Goal: Find specific page/section: Find specific page/section

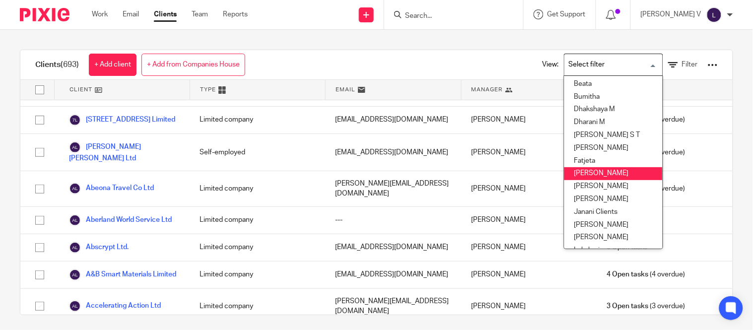
scroll to position [116, 0]
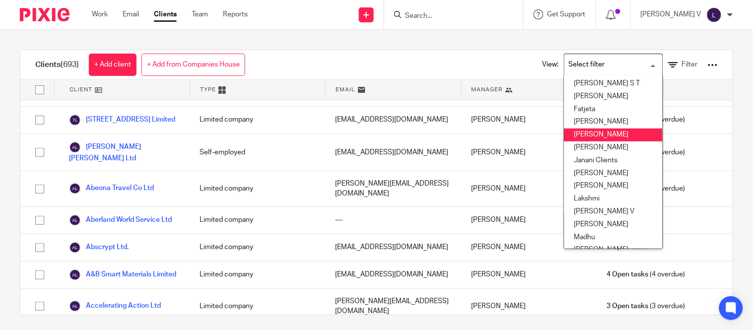
click at [577, 132] on li "[PERSON_NAME]" at bounding box center [613, 135] width 98 height 13
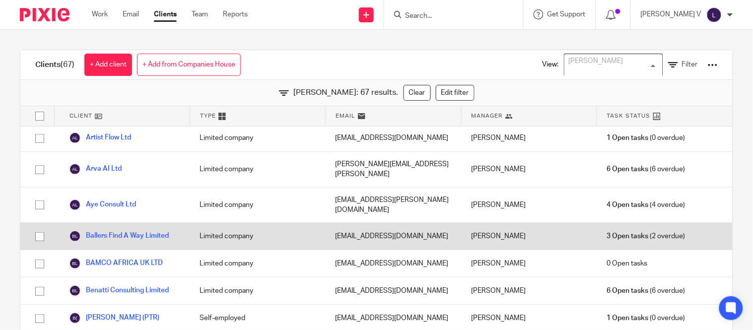
scroll to position [7, 0]
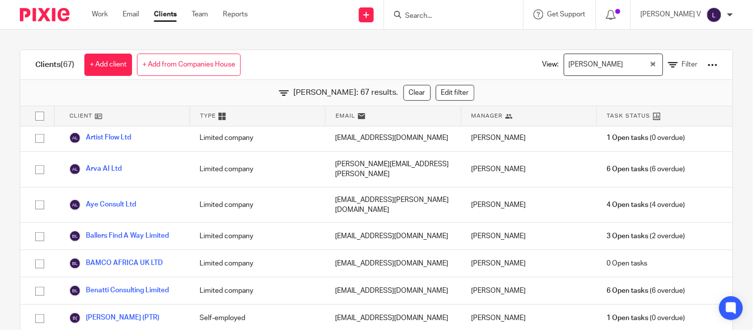
drag, startPoint x: 253, startPoint y: 225, endPoint x: 219, endPoint y: 93, distance: 136.9
click at [219, 93] on div "[PERSON_NAME]: 67 results. Clear Edit filter" at bounding box center [376, 93] width 712 height 26
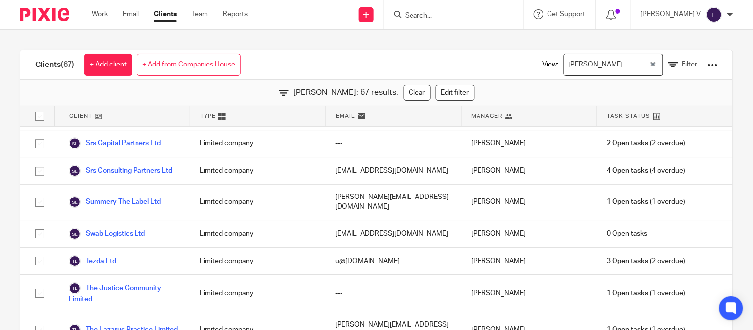
scroll to position [31, 0]
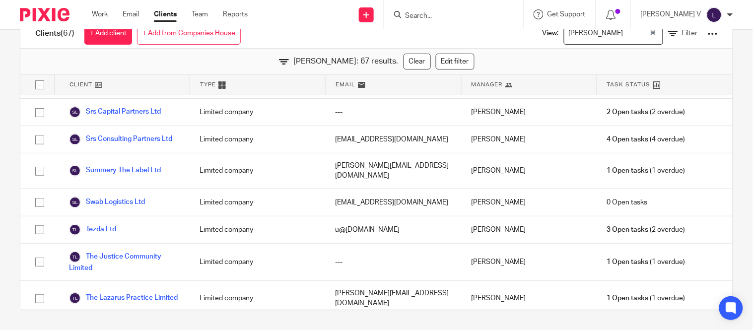
click at [437, 17] on input "Search" at bounding box center [448, 16] width 89 height 9
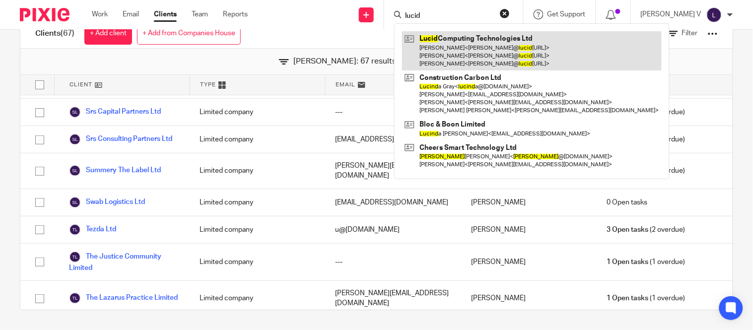
type input "lucid"
click at [509, 48] on link at bounding box center [532, 50] width 260 height 39
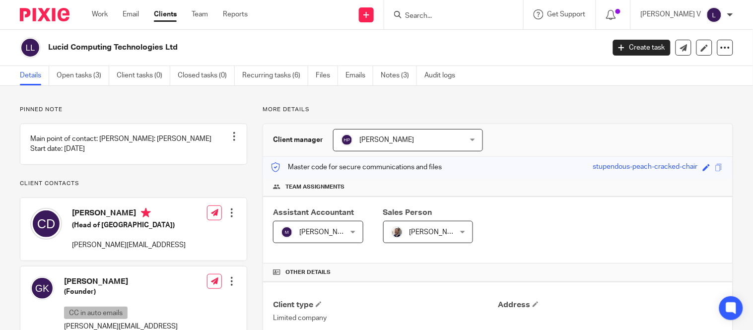
click at [163, 8] on div "Work Email Clients Team Reports Work Email Clients Team Reports Settings" at bounding box center [172, 14] width 181 height 29
click at [163, 11] on link "Clients" at bounding box center [165, 14] width 23 height 10
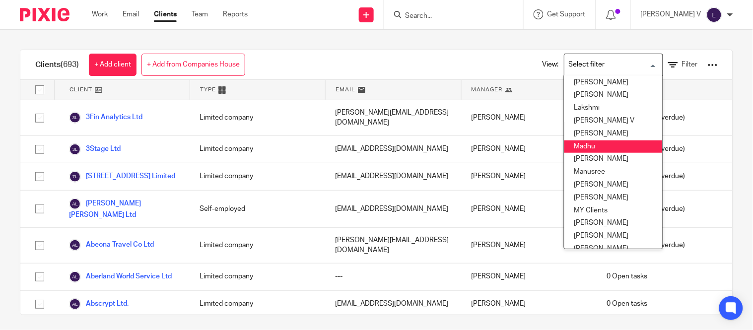
scroll to position [207, 0]
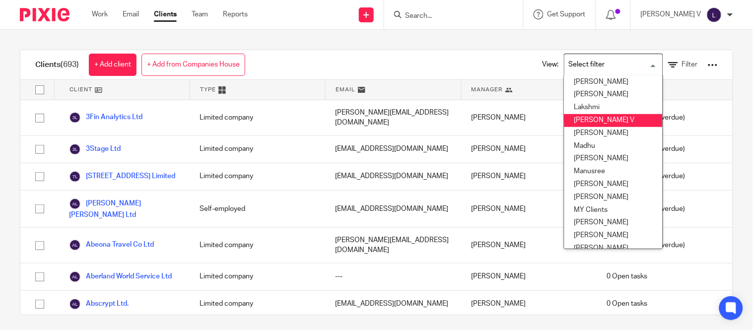
click at [577, 122] on li "[PERSON_NAME] V" at bounding box center [613, 120] width 98 height 13
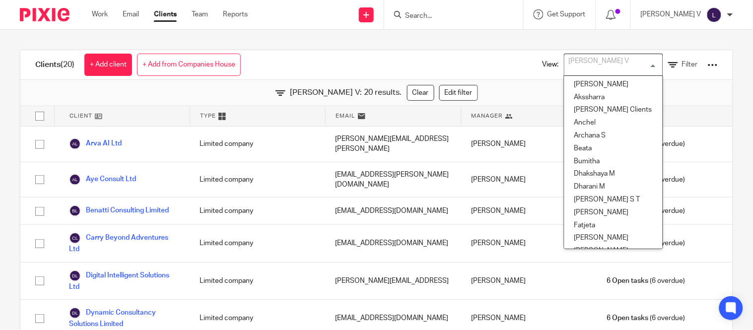
click at [574, 70] on div "[PERSON_NAME] V" at bounding box center [611, 63] width 94 height 19
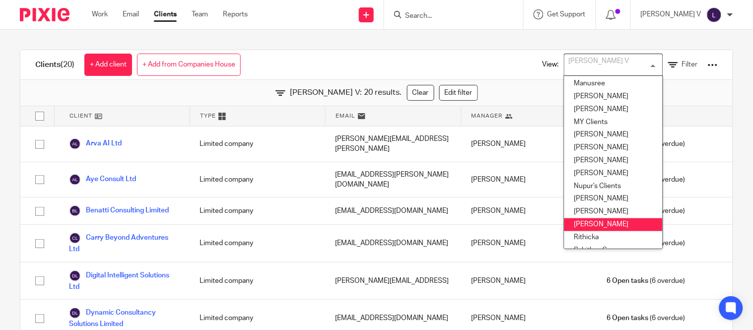
scroll to position [293, 0]
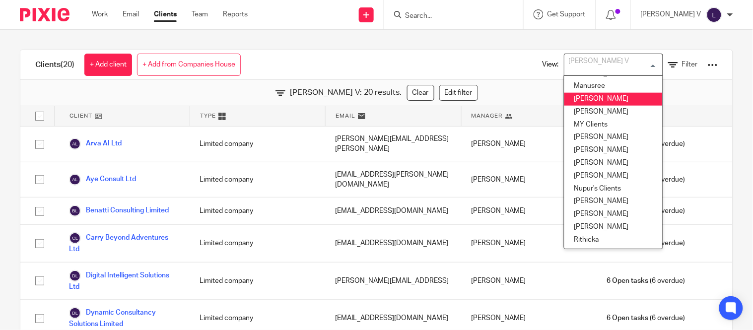
click at [580, 104] on li "Mithun" at bounding box center [613, 99] width 98 height 13
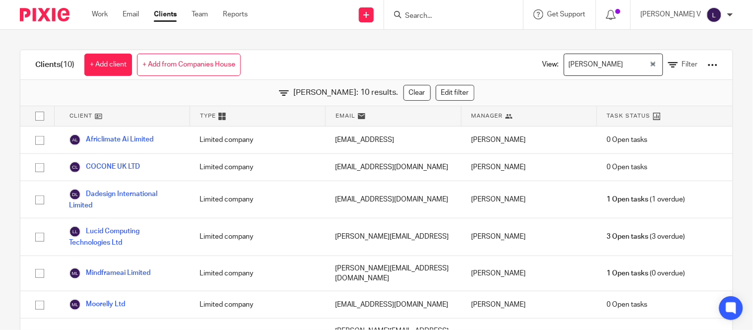
click at [626, 61] on input "Search for option" at bounding box center [637, 64] width 22 height 17
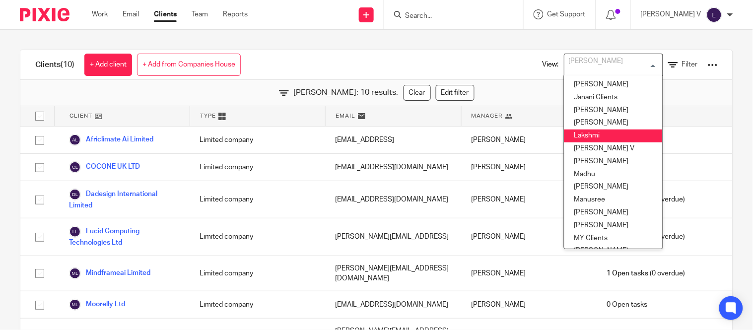
scroll to position [145, 0]
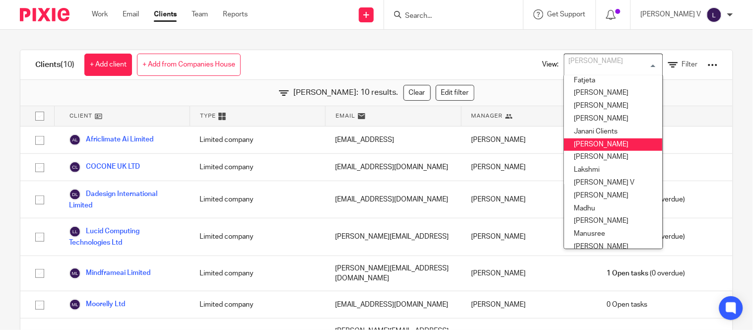
click at [584, 142] on li "Kavya T" at bounding box center [613, 144] width 98 height 13
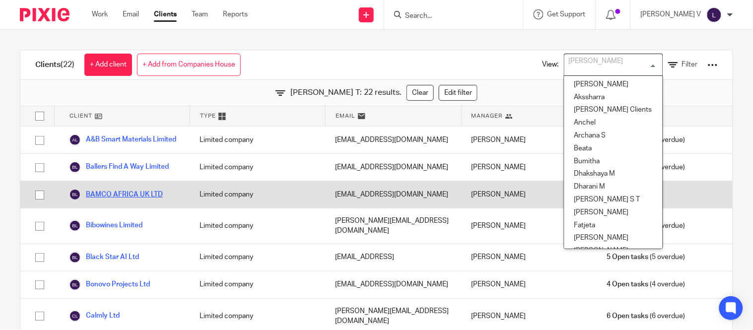
scroll to position [46, 0]
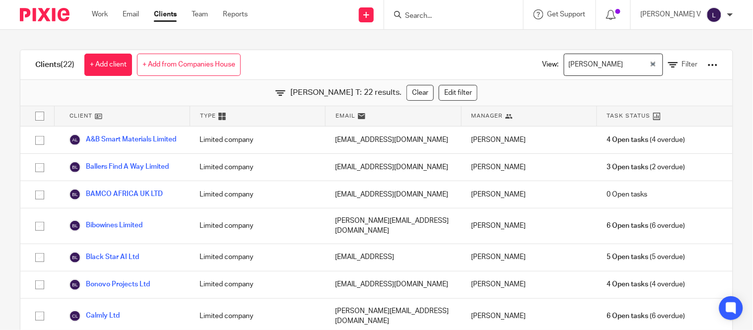
click at [300, 71] on div "Clients (22) + Add client + Add from Companies House View: Kavya T Loading... F…" at bounding box center [376, 65] width 712 height 30
click at [626, 68] on input "Search for option" at bounding box center [637, 64] width 22 height 17
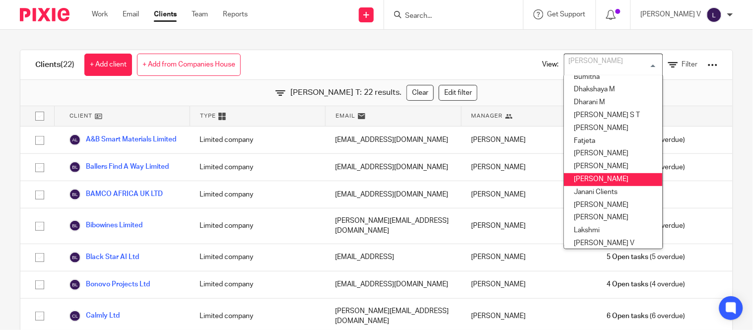
scroll to position [85, 0]
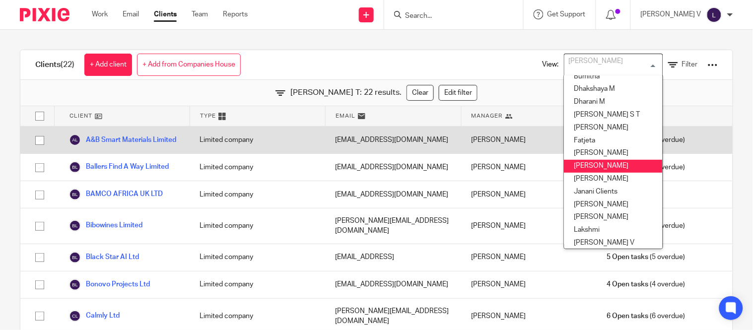
click at [578, 160] on li "[PERSON_NAME]" at bounding box center [613, 166] width 98 height 13
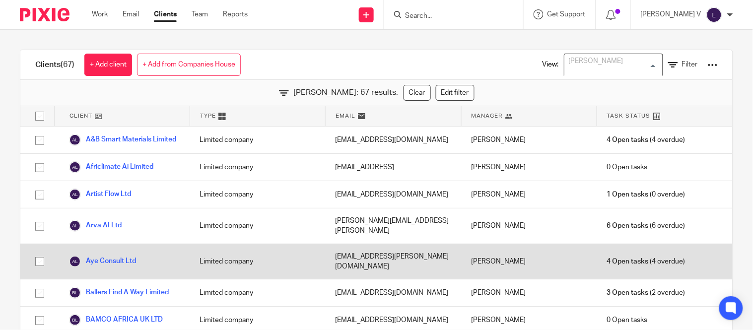
scroll to position [7, 0]
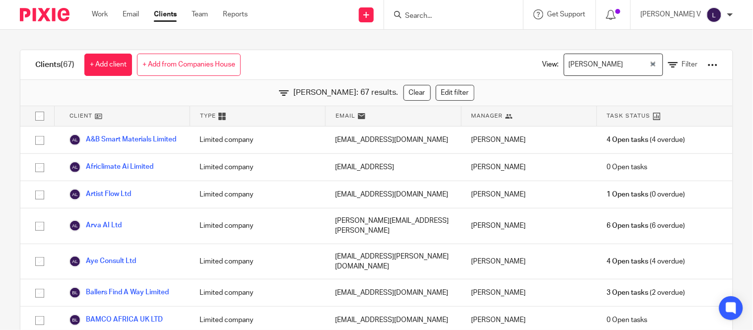
click at [398, 51] on div "Clients (67) + Add client + Add from Companies House View: Hely Patel Loading..…" at bounding box center [376, 65] width 712 height 30
click at [442, 17] on input "Search" at bounding box center [448, 16] width 89 height 9
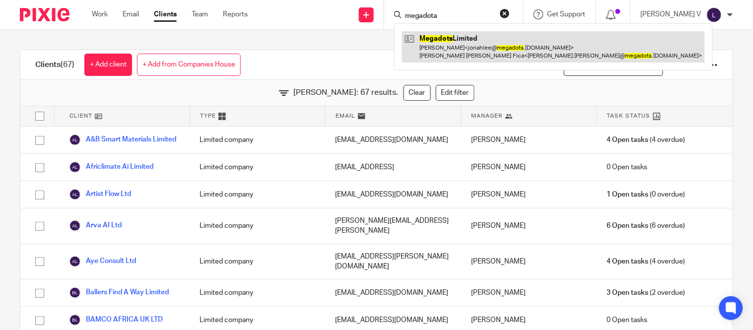
type input "megadota"
click at [463, 36] on link at bounding box center [553, 46] width 303 height 31
